Goal: Information Seeking & Learning: Learn about a topic

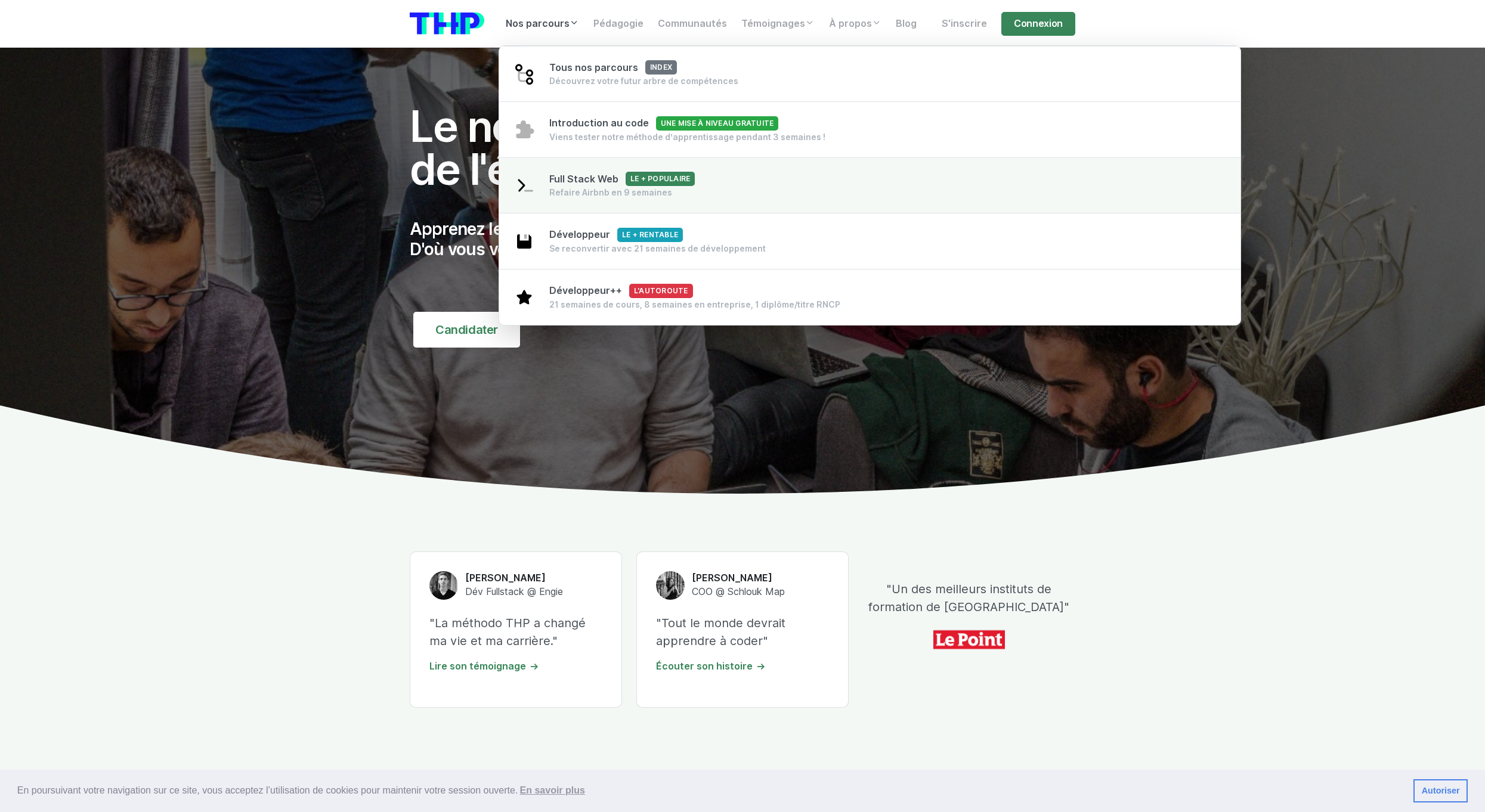
click at [588, 180] on span "Full Stack Web Le + populaire" at bounding box center [622, 179] width 145 height 11
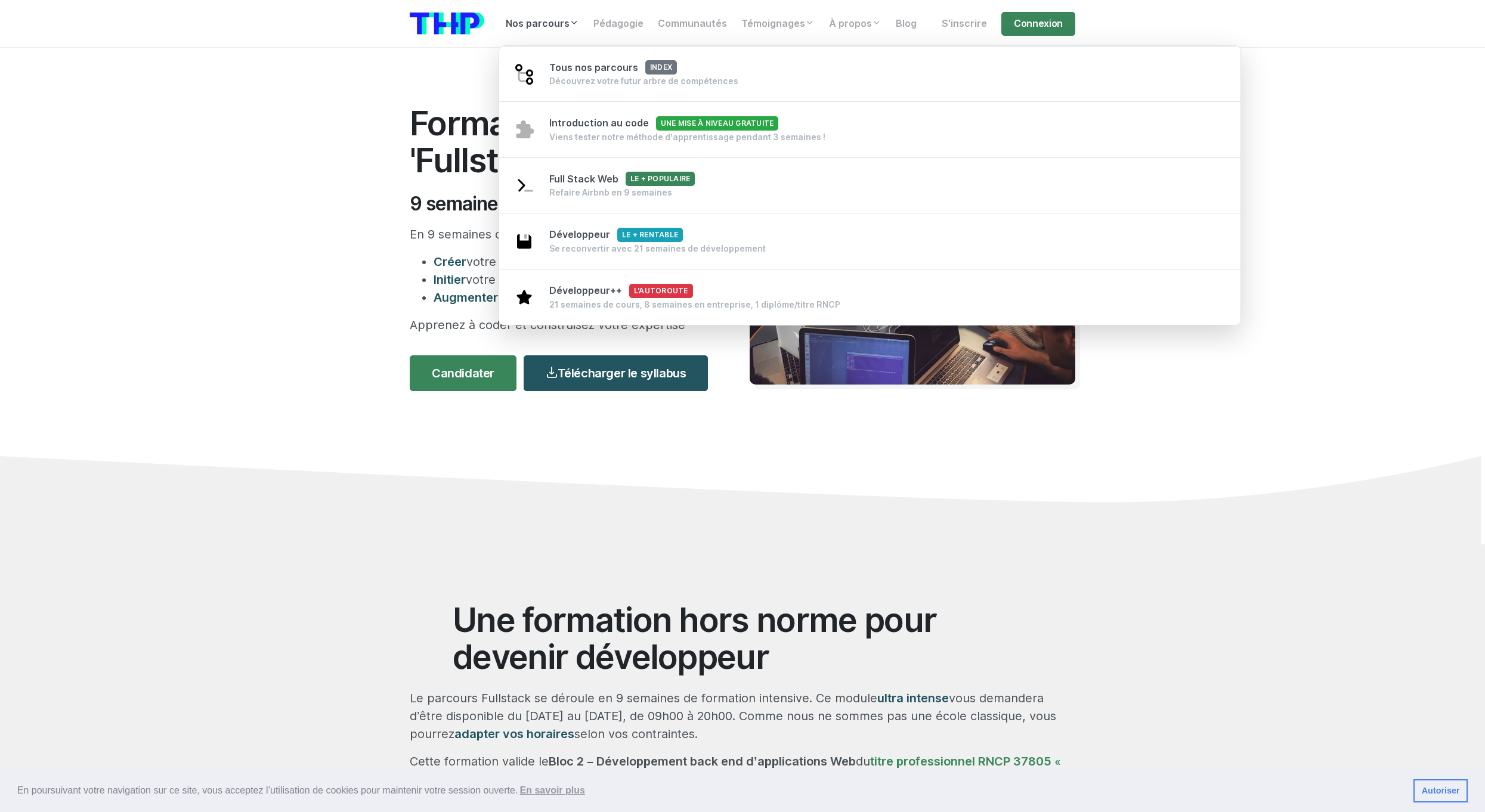
click at [561, 30] on link "Nos parcours" at bounding box center [542, 24] width 87 height 24
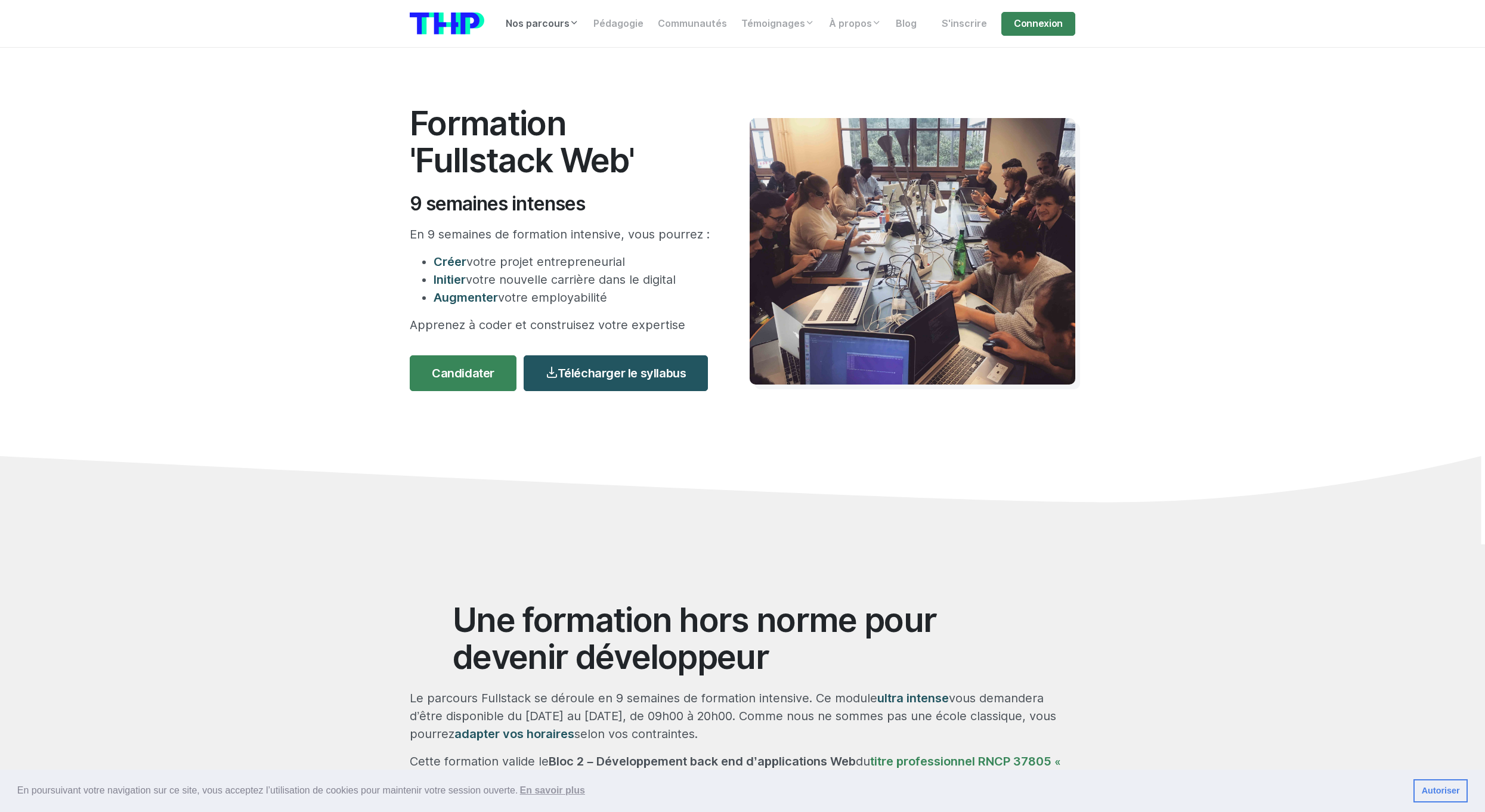
click at [567, 32] on link "Nos parcours" at bounding box center [542, 24] width 87 height 24
click at [330, 279] on section "Formation 'Fullstack Web' 9 semaines intenses En 9 semaines de formation intens…" at bounding box center [742, 295] width 1485 height 496
